Goal: Task Accomplishment & Management: Complete application form

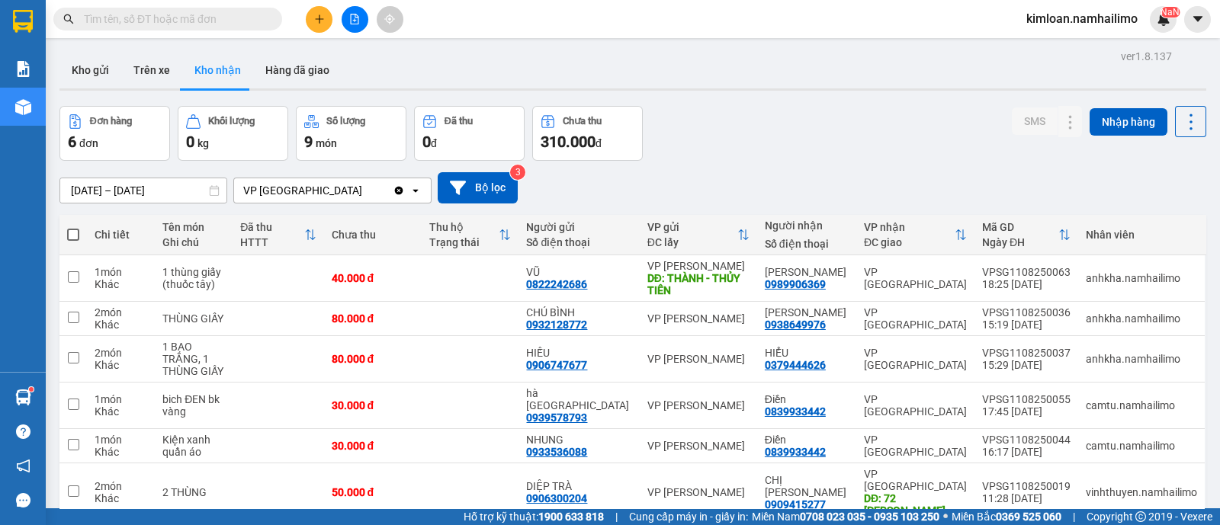
scroll to position [69, 0]
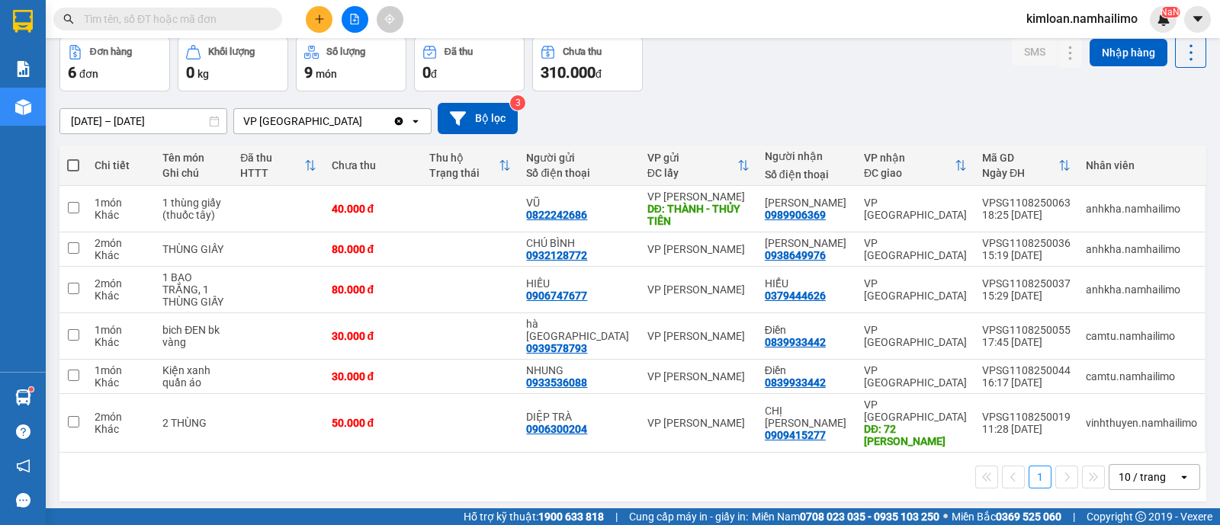
click at [438, 464] on div "1 10 / trang open" at bounding box center [632, 477] width 1147 height 49
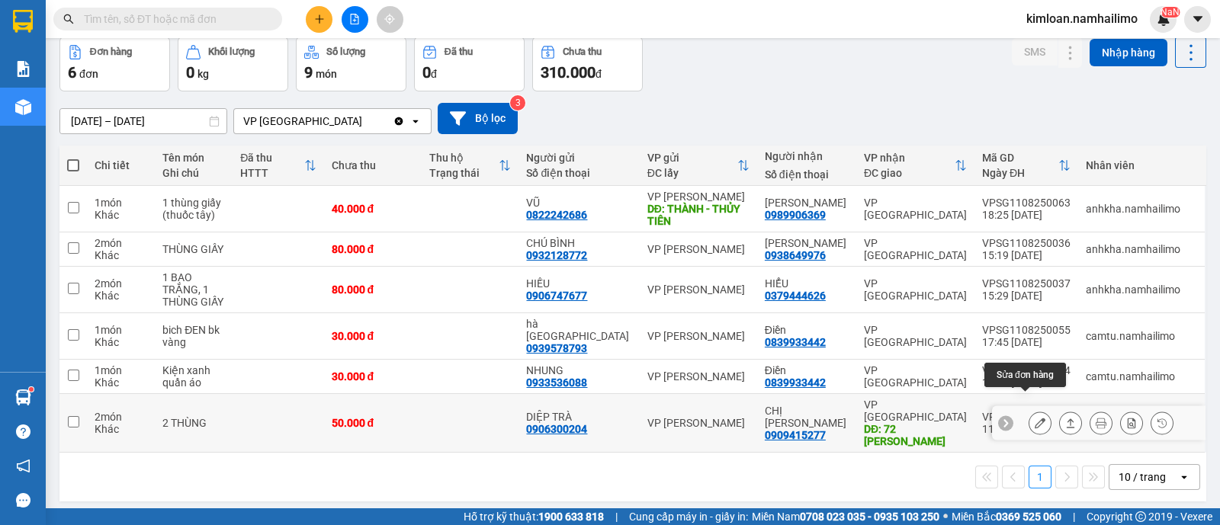
click at [1035, 418] on icon at bounding box center [1040, 423] width 11 height 11
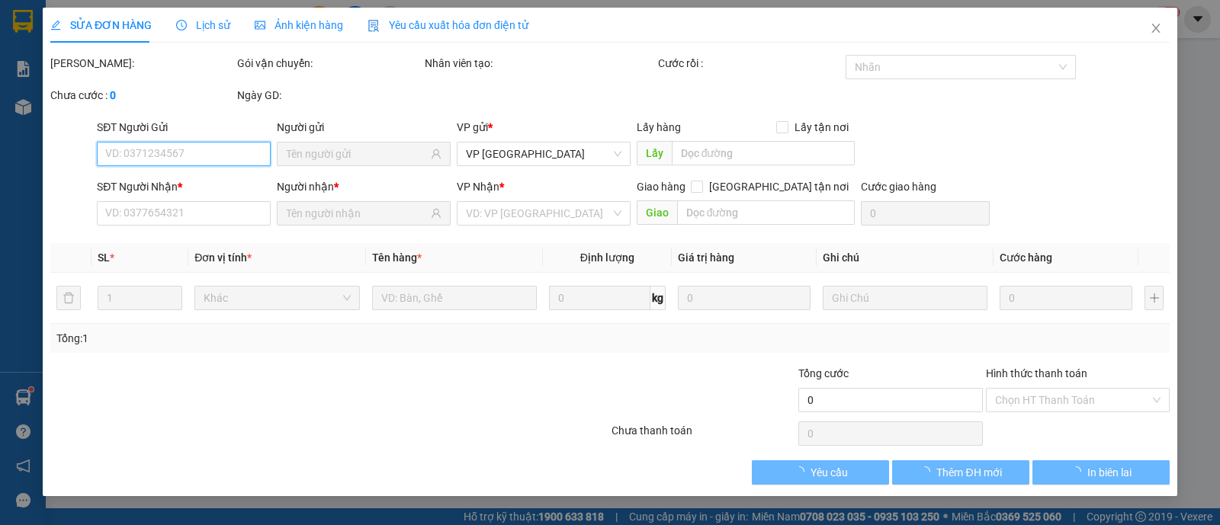
type input "0906300204"
type input "DIỆP TRÀ"
type input "0909415277"
type input "CHỊ [PERSON_NAME]"
type input "72 HUỲNH THÚC KHÁNG"
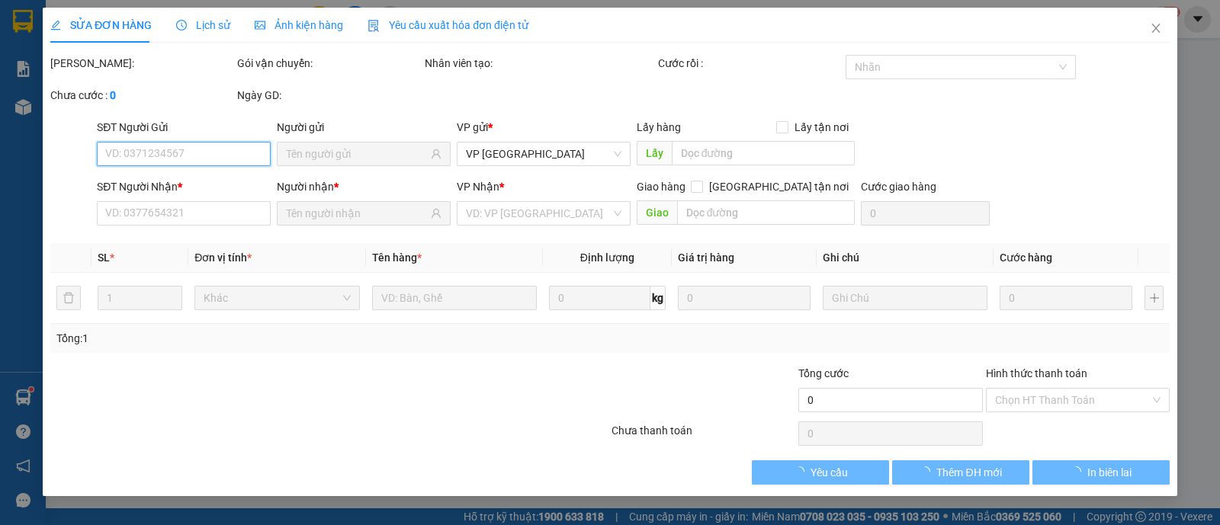
type input "50.000"
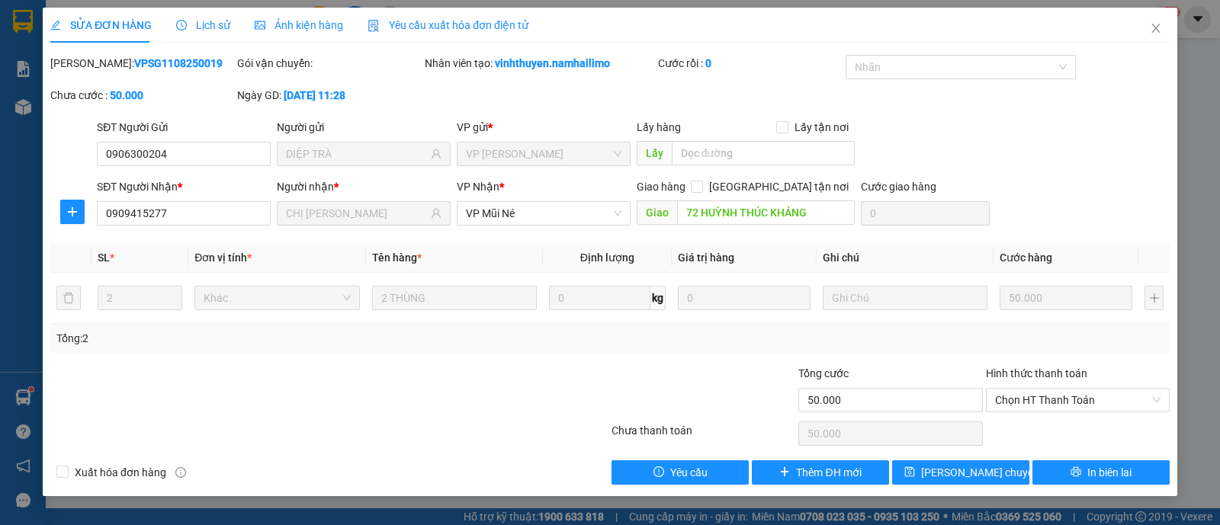
click at [141, 62] on b "VPSG1108250019" at bounding box center [178, 63] width 88 height 12
copy b "VPSG1108250019"
click at [1159, 36] on span "Close" at bounding box center [1156, 29] width 43 height 43
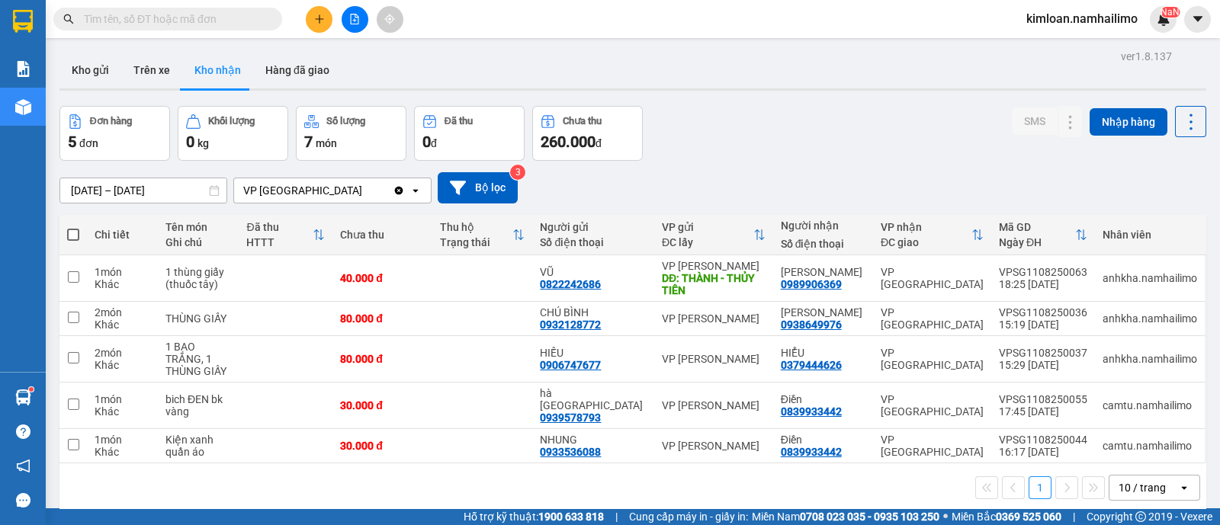
click at [520, 476] on div "1 10 / trang open" at bounding box center [632, 488] width 1147 height 49
click at [169, 72] on button "Trên xe" at bounding box center [151, 70] width 61 height 37
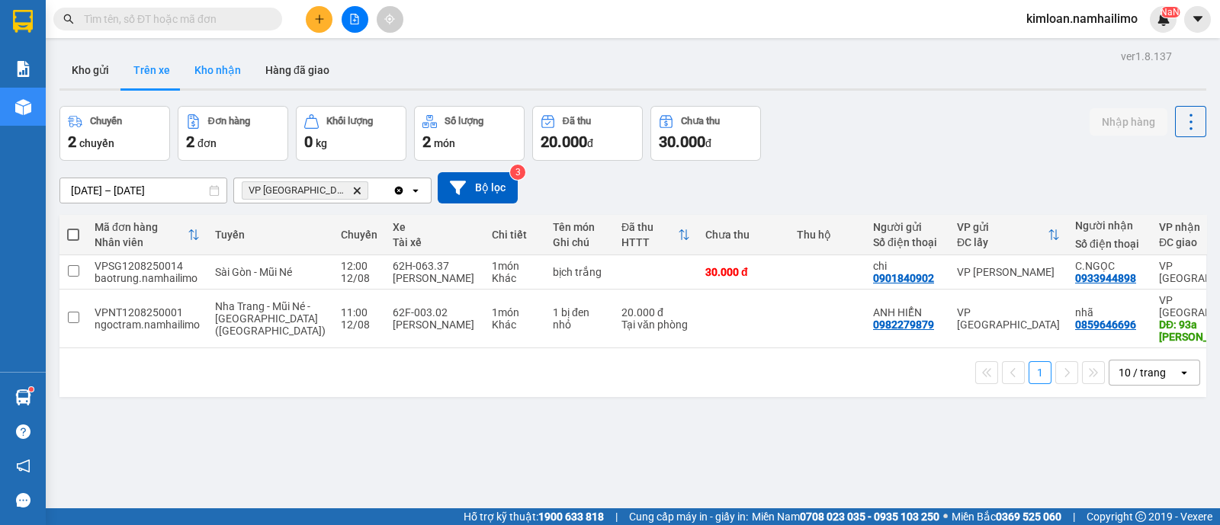
click at [214, 72] on button "Kho nhận" at bounding box center [217, 70] width 71 height 37
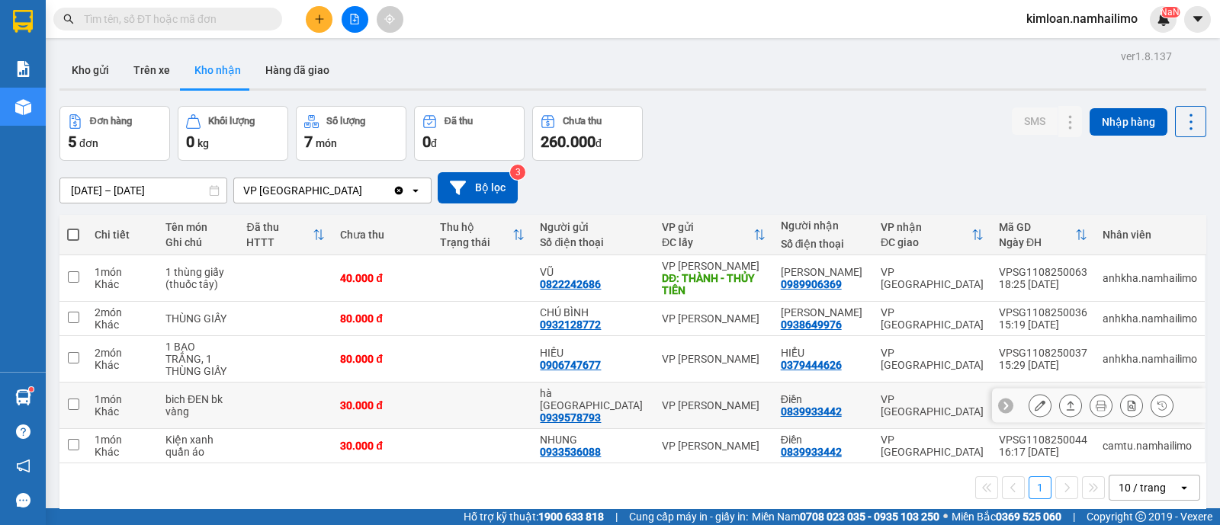
click at [63, 389] on td at bounding box center [72, 406] width 27 height 47
click at [70, 390] on td at bounding box center [72, 406] width 27 height 47
checkbox input "true"
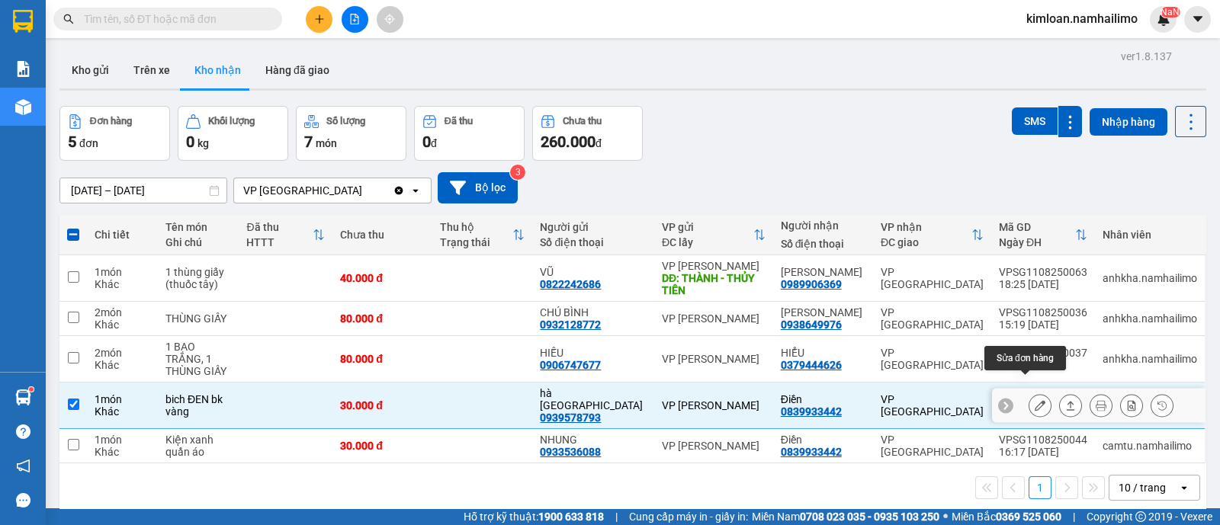
click at [1035, 400] on icon at bounding box center [1040, 405] width 11 height 11
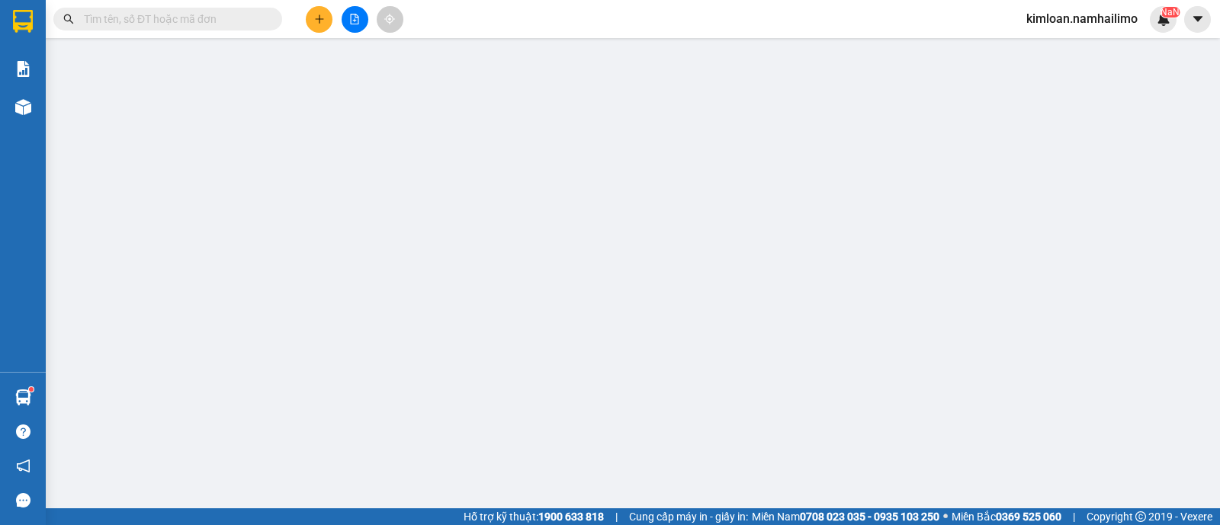
type input "0939578793"
type input "hà [GEOGRAPHIC_DATA]"
type input "0839933442"
type input "Điền"
type input "30.000"
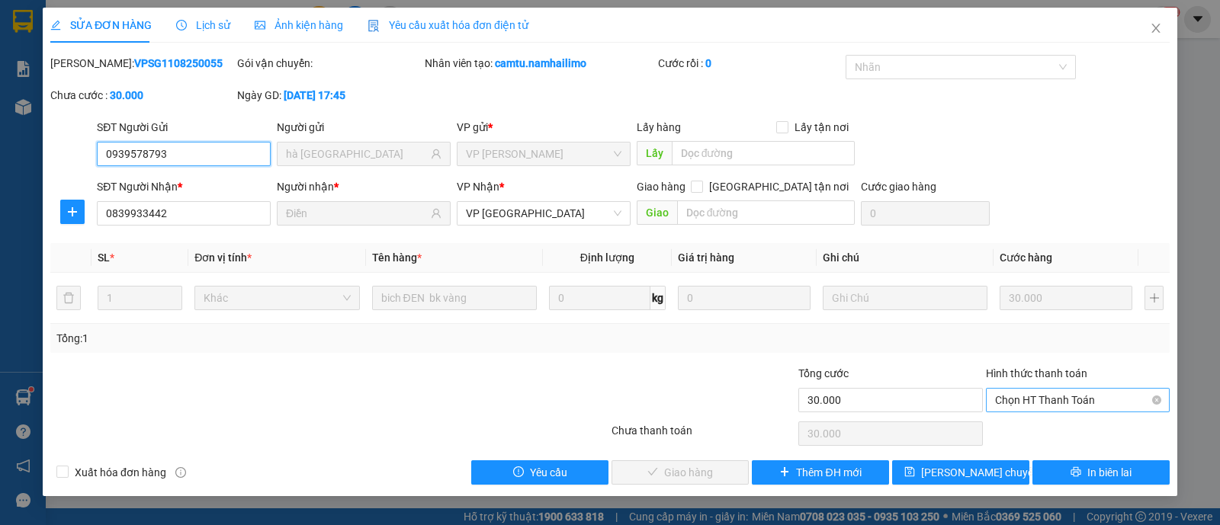
click at [1036, 407] on span "Chọn HT Thanh Toán" at bounding box center [1077, 400] width 165 height 23
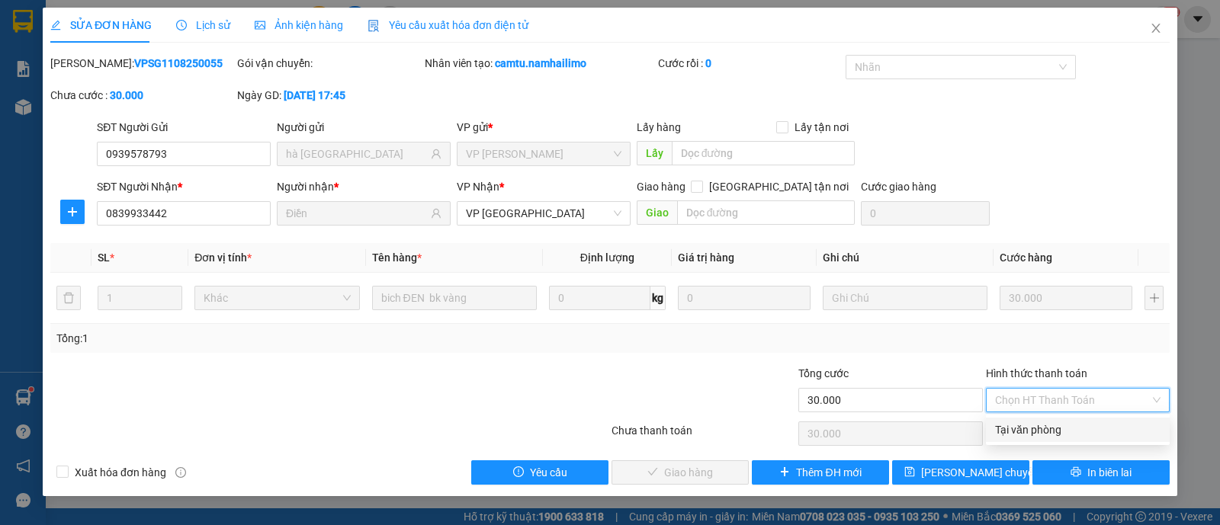
click at [1013, 440] on div "Tại văn phòng" at bounding box center [1078, 430] width 184 height 24
type input "0"
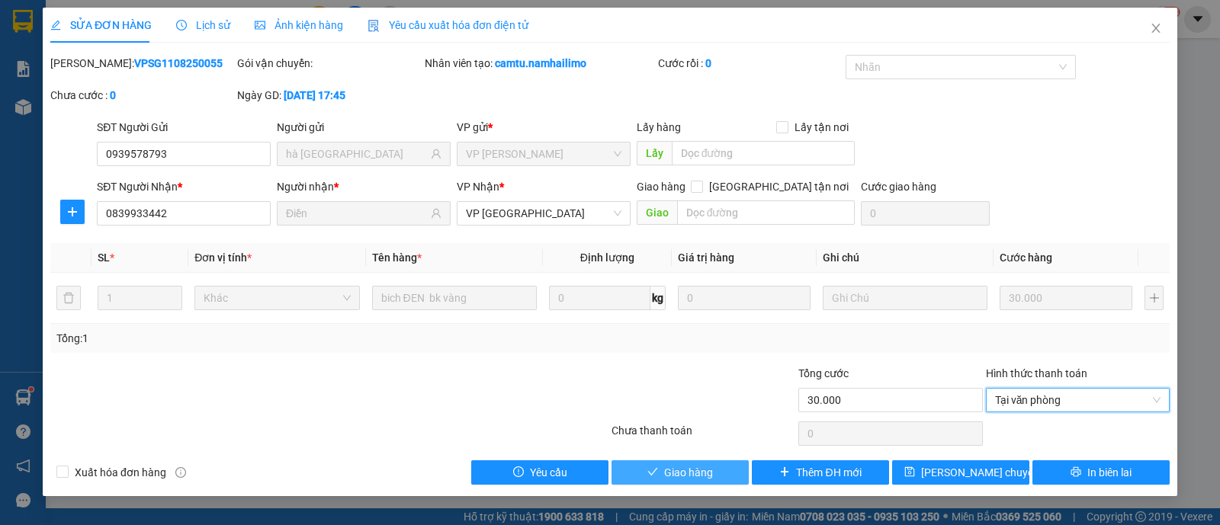
click at [667, 474] on span "Giao hàng" at bounding box center [688, 472] width 49 height 17
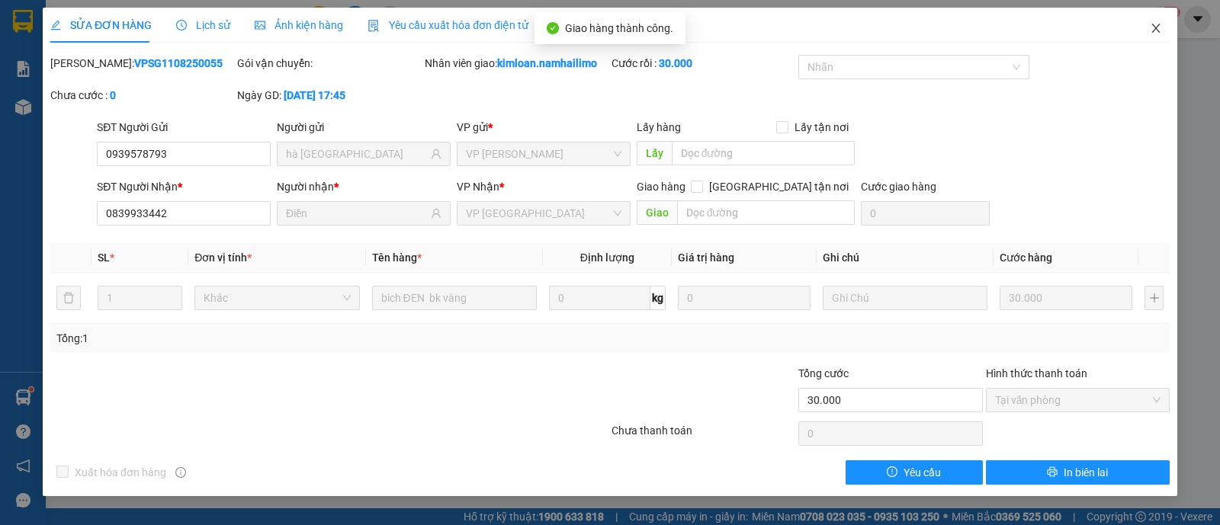
click at [1161, 30] on icon "close" at bounding box center [1156, 28] width 12 height 12
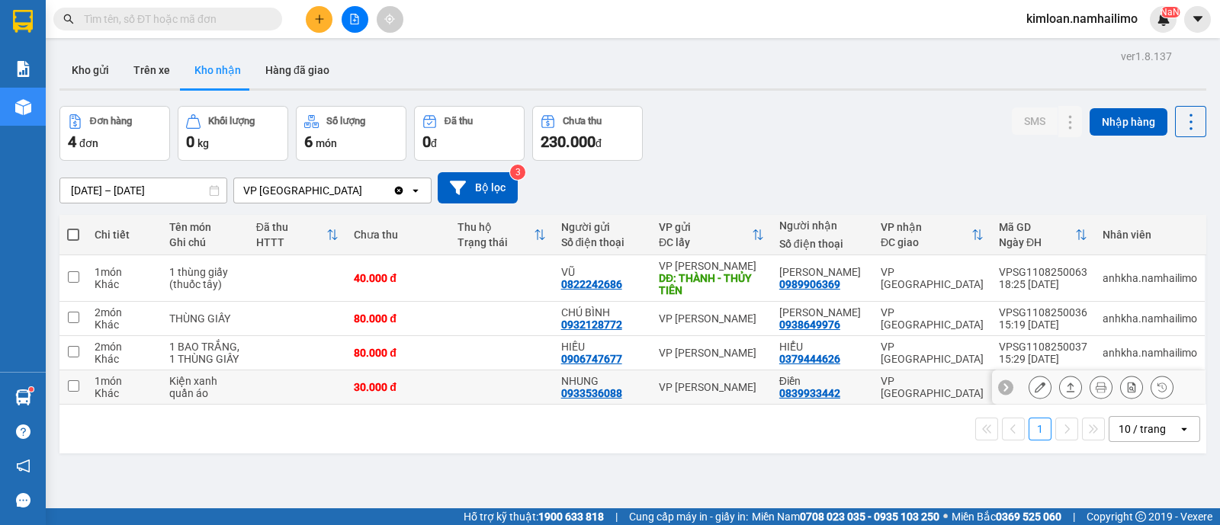
click at [78, 392] on td at bounding box center [72, 388] width 27 height 34
checkbox input "true"
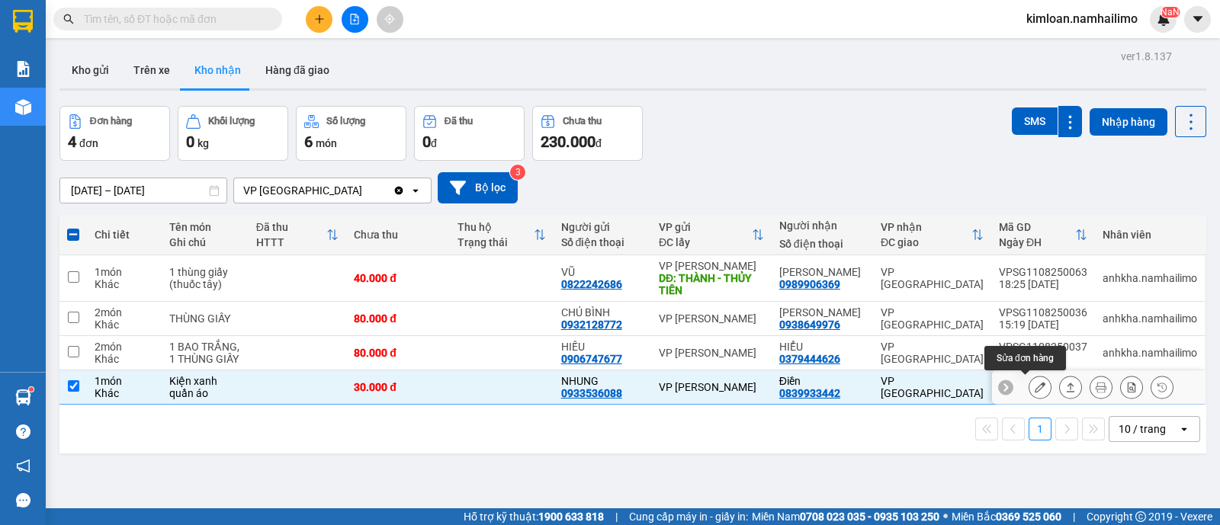
click at [1035, 388] on icon at bounding box center [1040, 387] width 11 height 11
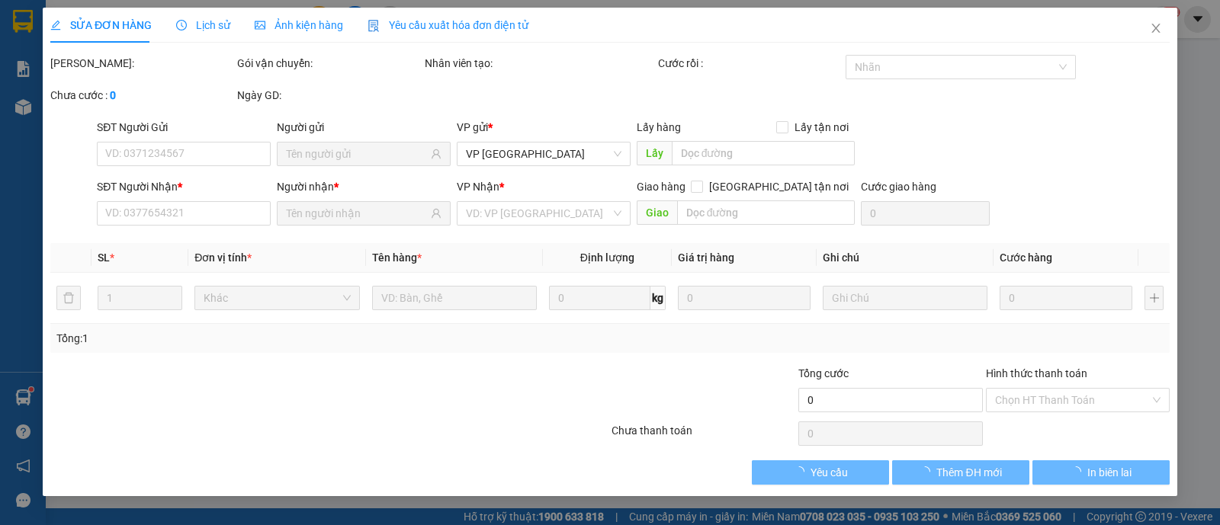
type input "0933536088"
type input "NHUNG"
type input "0839933442"
type input "Điền"
type input "30.000"
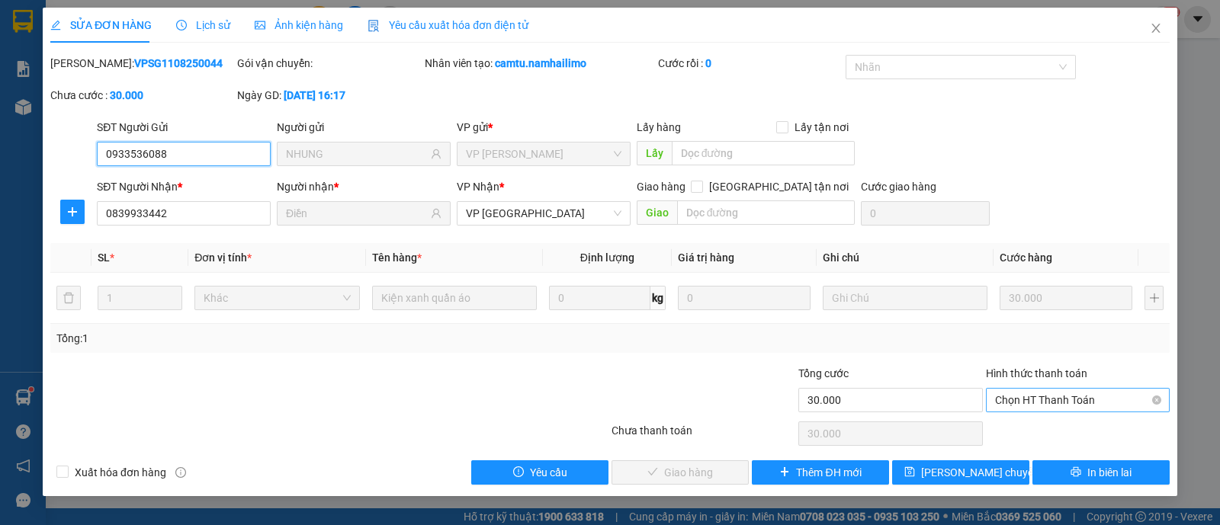
click at [1032, 402] on span "Chọn HT Thanh Toán" at bounding box center [1077, 400] width 165 height 23
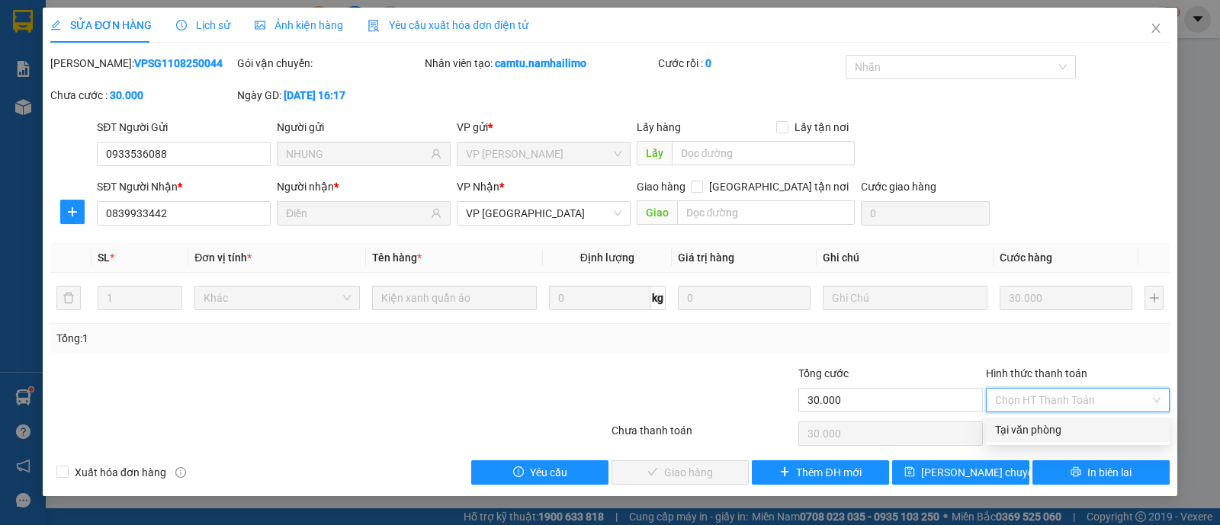
click at [1020, 437] on div "Tại văn phòng" at bounding box center [1077, 430] width 165 height 17
type input "0"
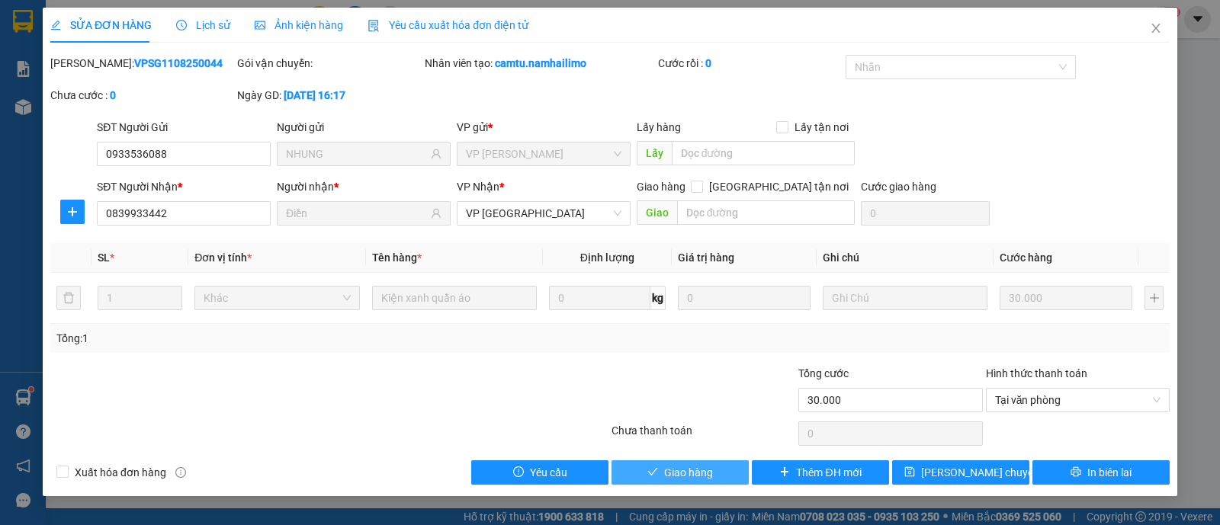
click at [721, 471] on button "Giao hàng" at bounding box center [680, 473] width 137 height 24
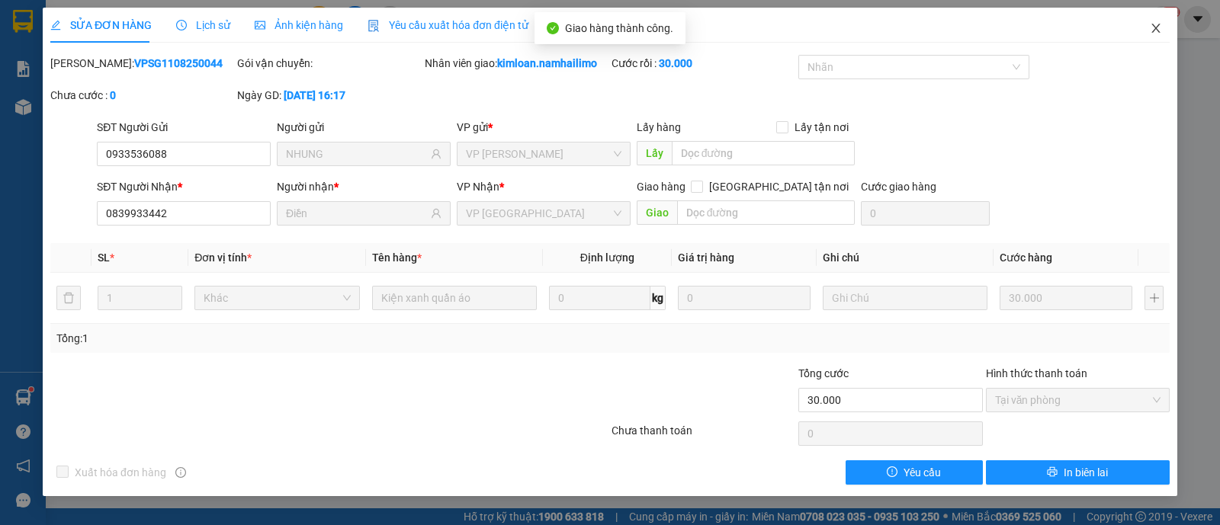
click at [1150, 26] on icon "close" at bounding box center [1156, 28] width 12 height 12
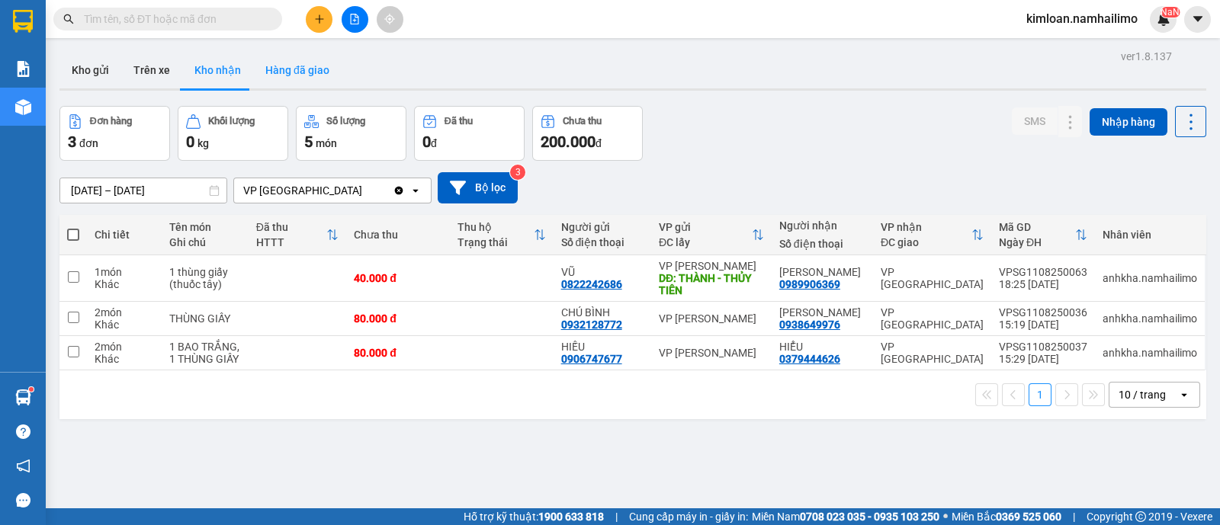
click at [287, 78] on button "Hàng đã giao" at bounding box center [297, 70] width 88 height 37
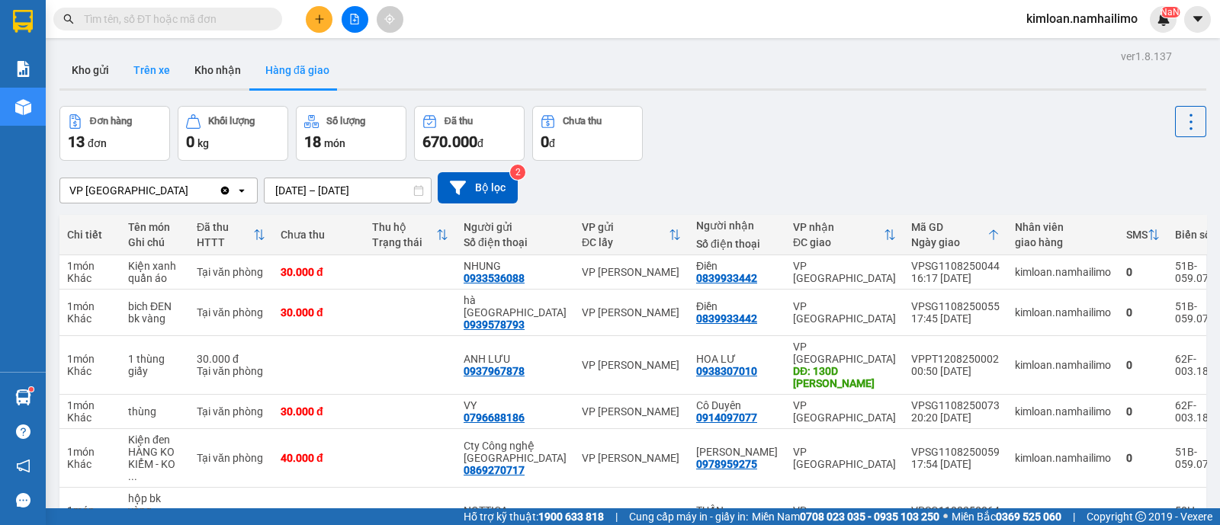
click at [157, 82] on button "Trên xe" at bounding box center [151, 70] width 61 height 37
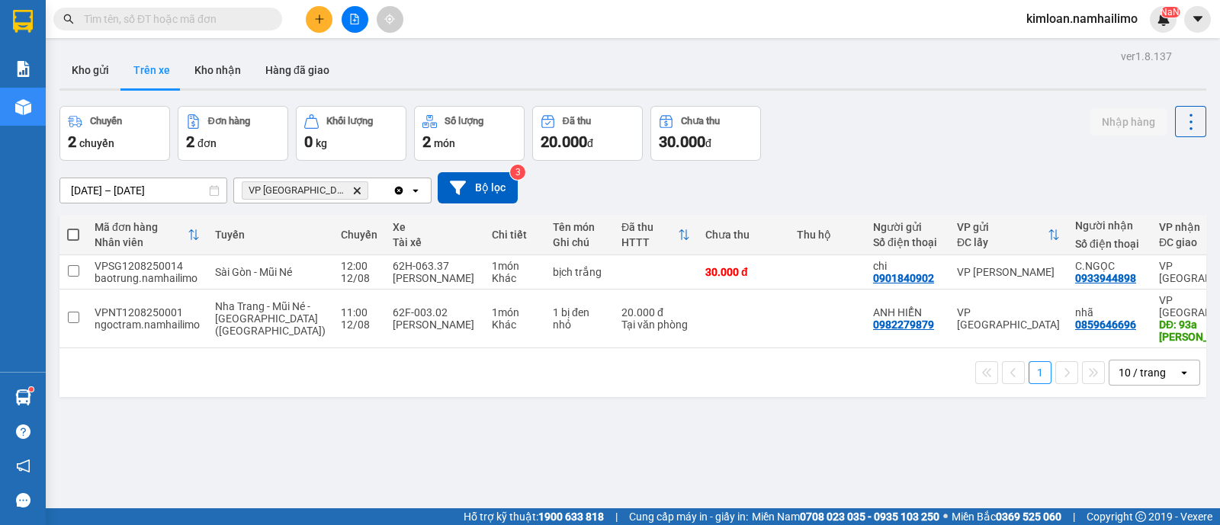
click at [443, 438] on div "ver 1.8.137 Kho gửi Trên xe Kho nhận Hàng đã giao Chuyến 2 chuyến Đơn hàng 2 đơ…" at bounding box center [632, 308] width 1159 height 525
click at [1152, 316] on icon at bounding box center [1157, 318] width 11 height 11
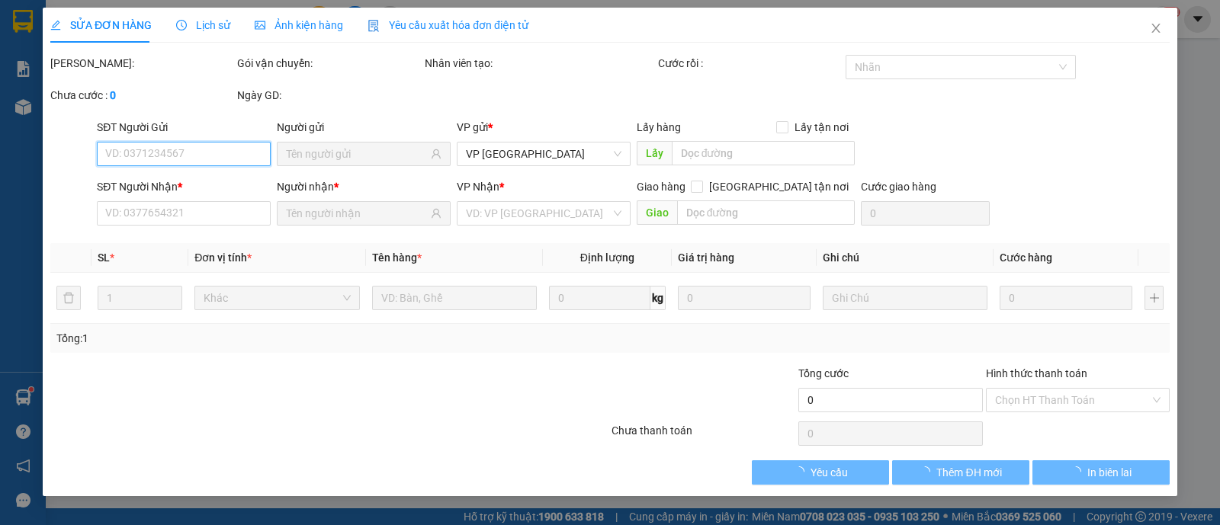
type input "0982279879"
type input "ANH HIỂN"
type input "0859646696"
type input "nhã"
type input "93a [PERSON_NAME]"
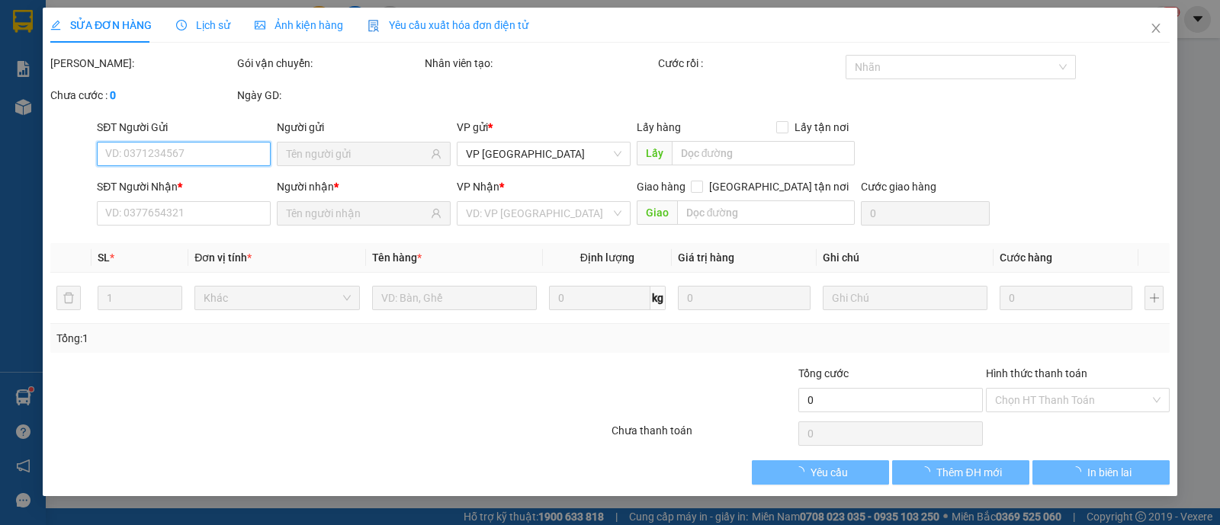
type input "20.000"
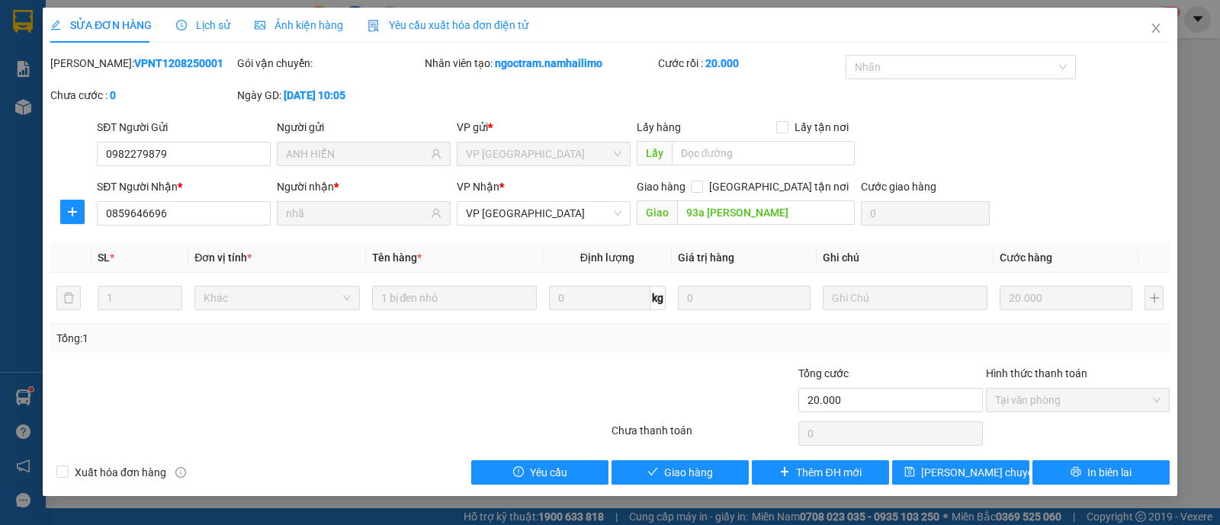
click at [214, 31] on span "Lịch sử" at bounding box center [203, 25] width 54 height 12
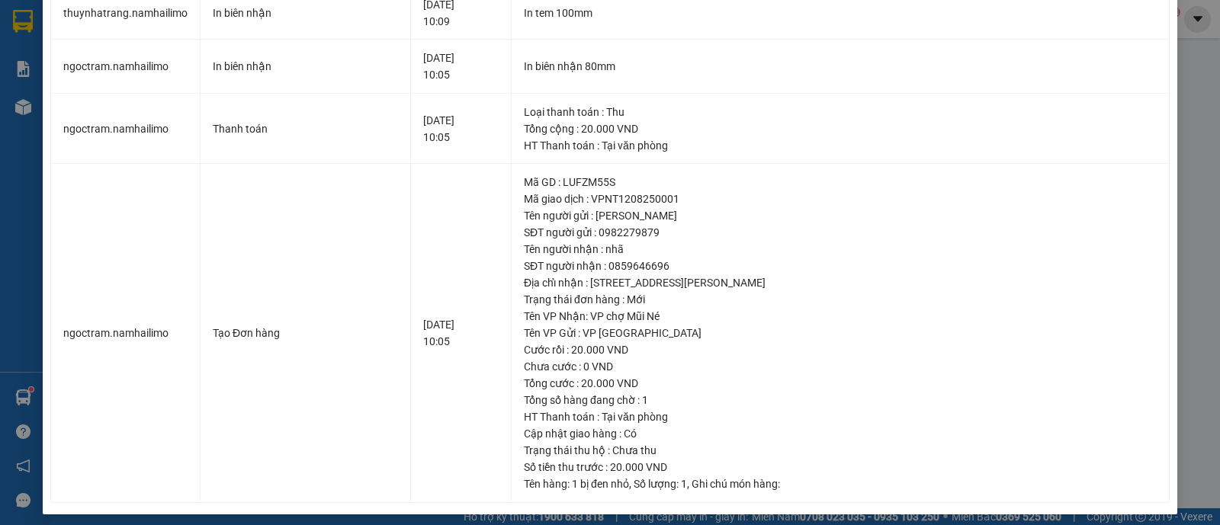
scroll to position [487, 0]
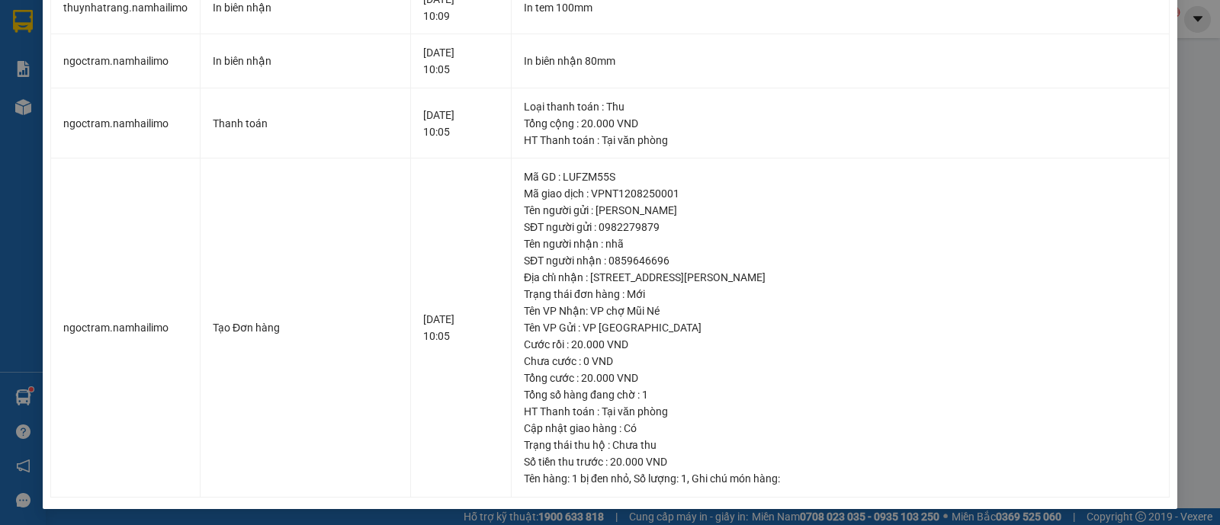
click at [1164, 60] on div "SỬA ĐƠN HÀNG Lịch sử Ảnh kiện hàng Yêu cầu xuất hóa đơn điện tử Total Paid Fee …" at bounding box center [610, 262] width 1220 height 525
click at [1193, 56] on div "SỬA ĐƠN HÀNG Lịch sử Ảnh kiện hàng Yêu cầu xuất hóa đơn điện tử Total Paid Fee …" at bounding box center [610, 262] width 1220 height 525
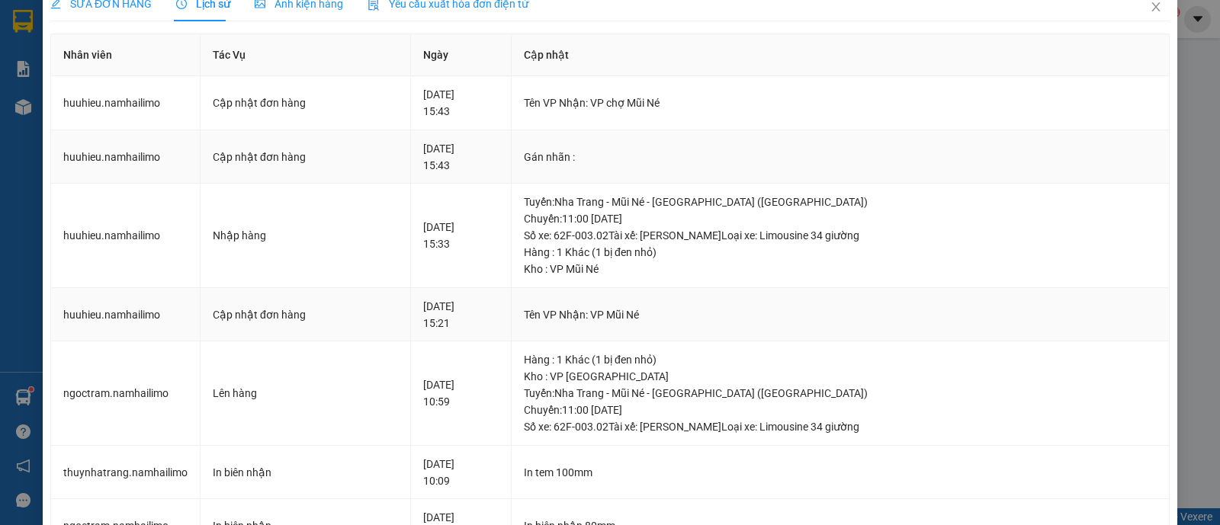
scroll to position [0, 0]
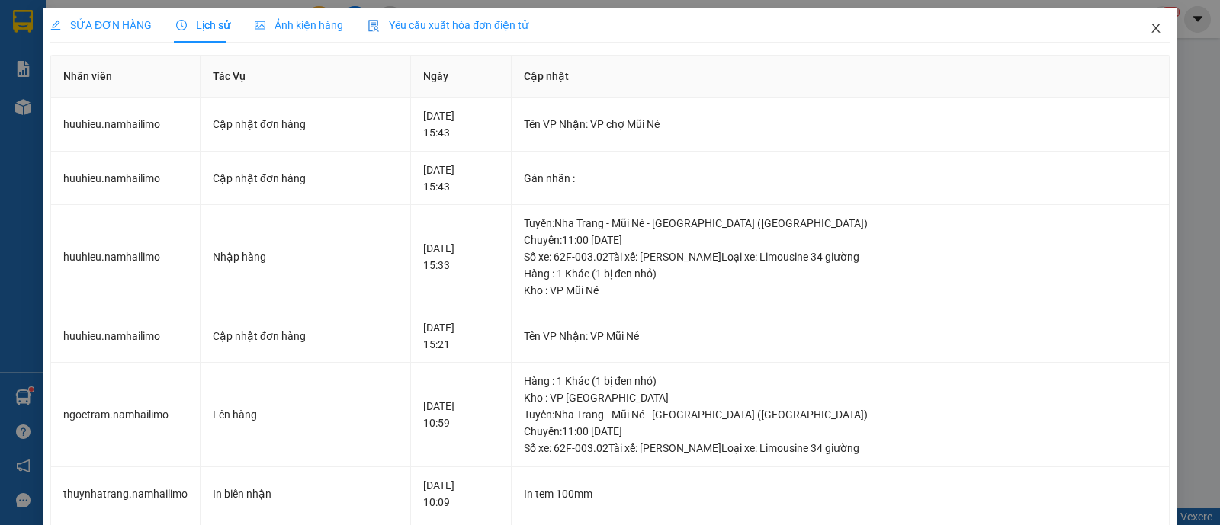
click at [1150, 32] on icon "close" at bounding box center [1156, 28] width 12 height 12
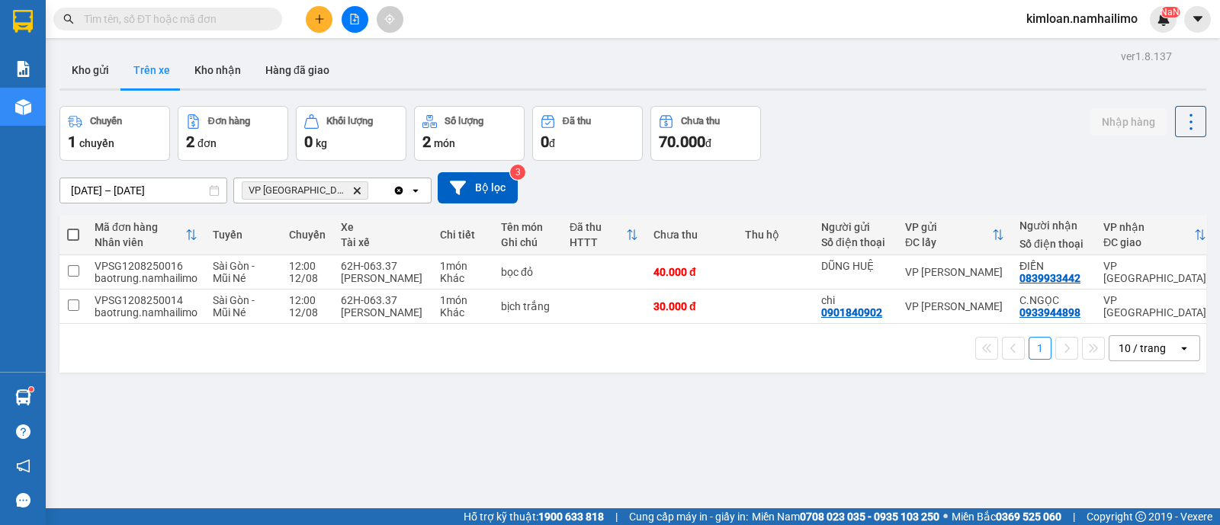
click at [1172, 167] on div "[DATE] – [DATE] Press the down arrow key to interact with the calendar and sele…" at bounding box center [632, 188] width 1147 height 54
